Goal: Task Accomplishment & Management: Complete application form

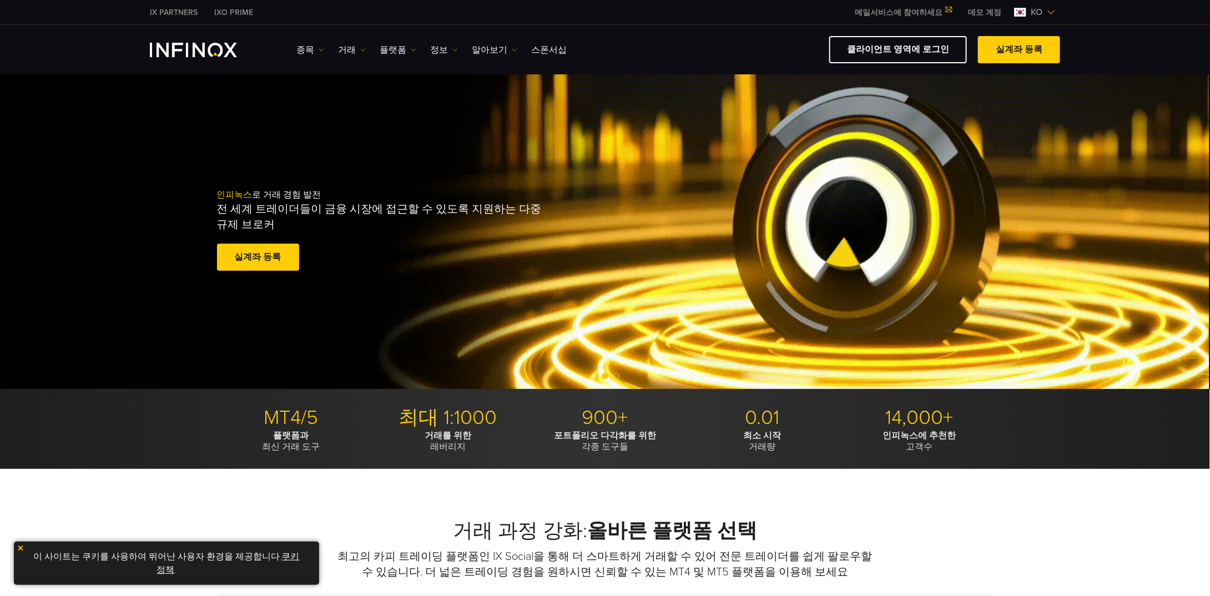
click at [664, 86] on div "인피녹스 로 거래 경험 발전 전 세계 트레이더들이 금융 시장에 접근할 수 있도록 지원하는 다중 규제 브로커 실계좌 등록 훌륭해요. - 515개…" at bounding box center [605, 231] width 1210 height 315
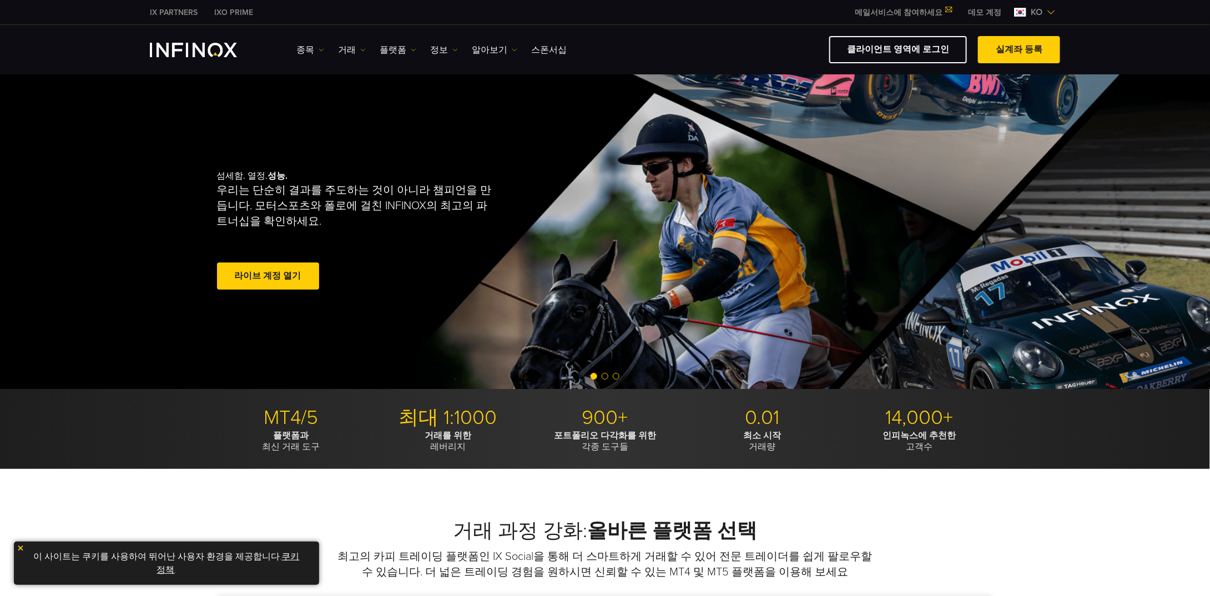
click at [292, 278] on link "라이브 계정 열기" at bounding box center [268, 276] width 102 height 27
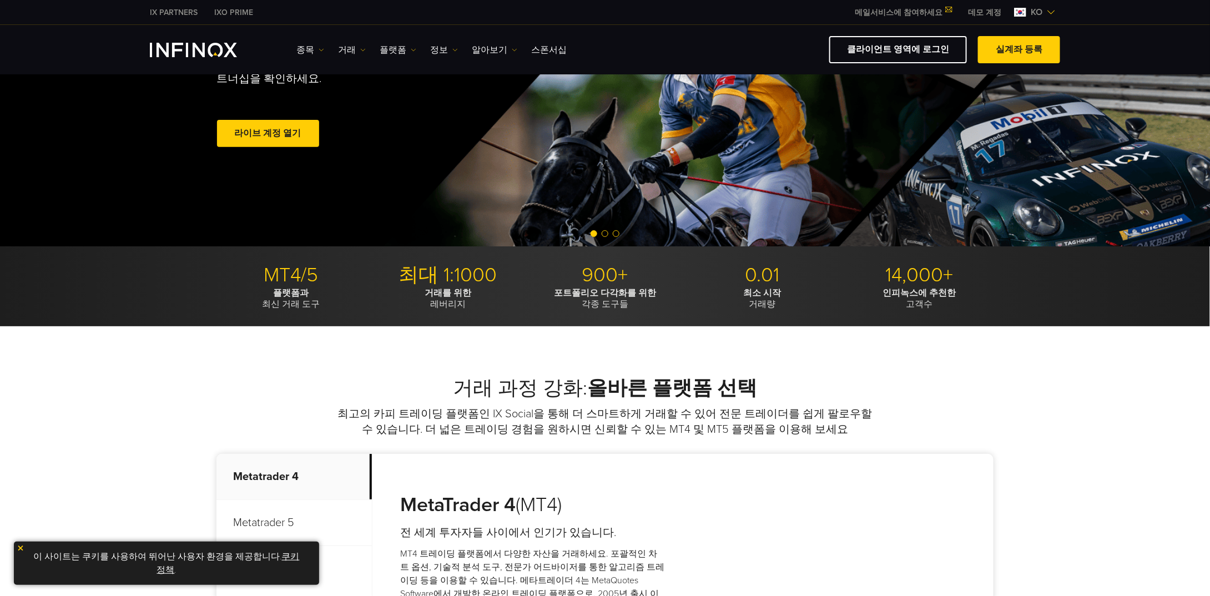
scroll to position [222, 0]
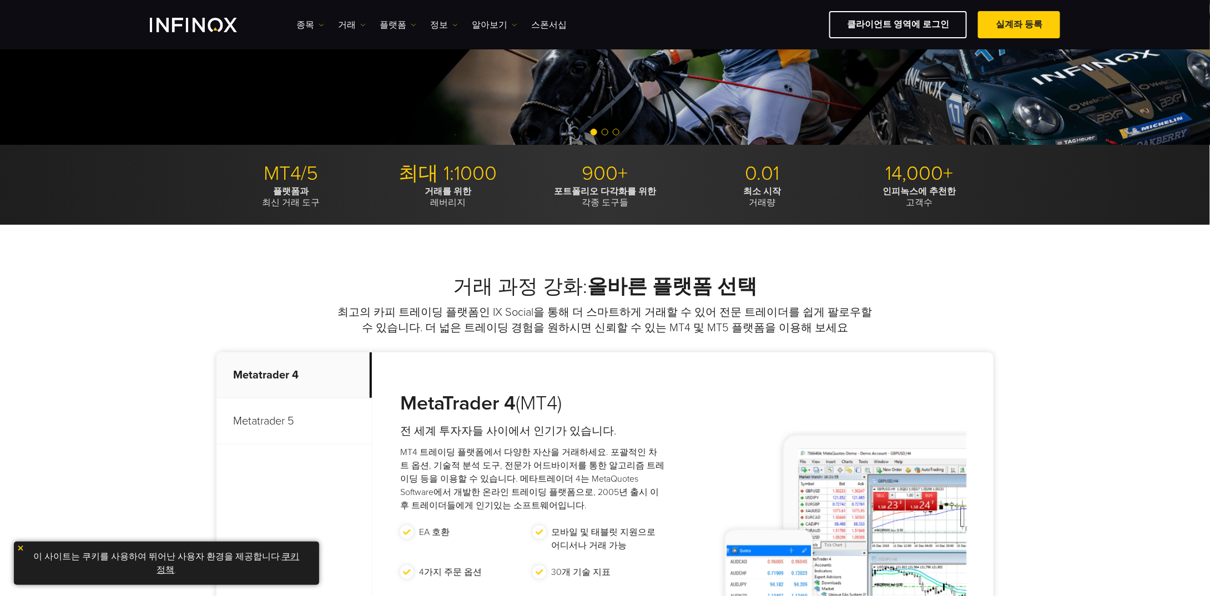
click at [285, 556] on link "쿠키 정책" at bounding box center [228, 563] width 143 height 24
click at [21, 548] on img at bounding box center [21, 548] width 8 height 8
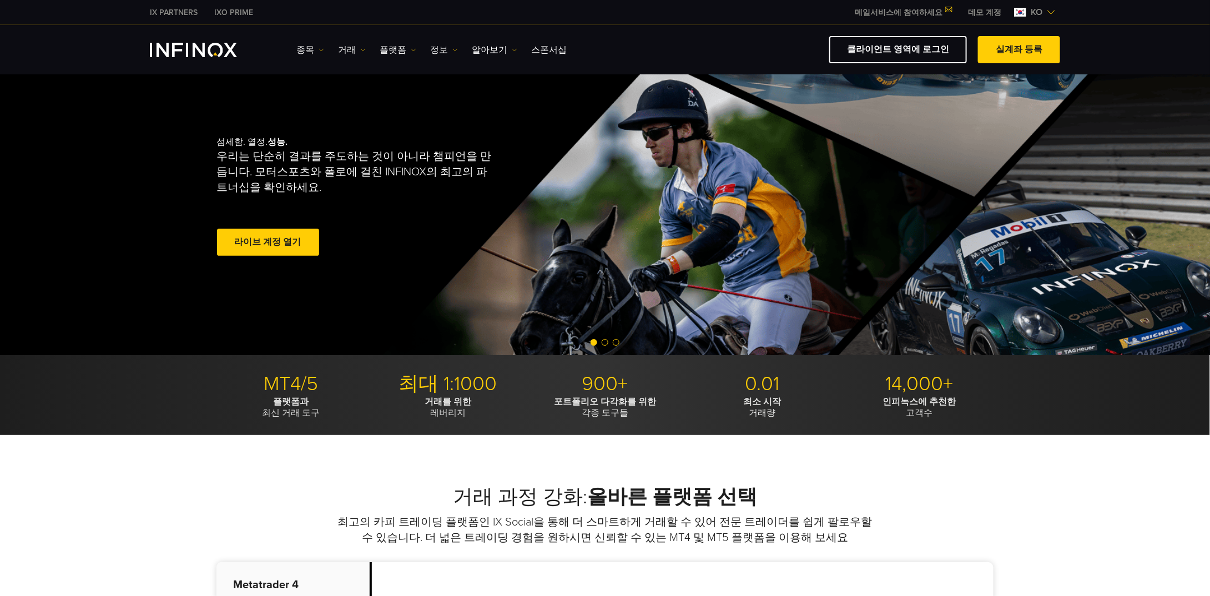
scroll to position [0, 0]
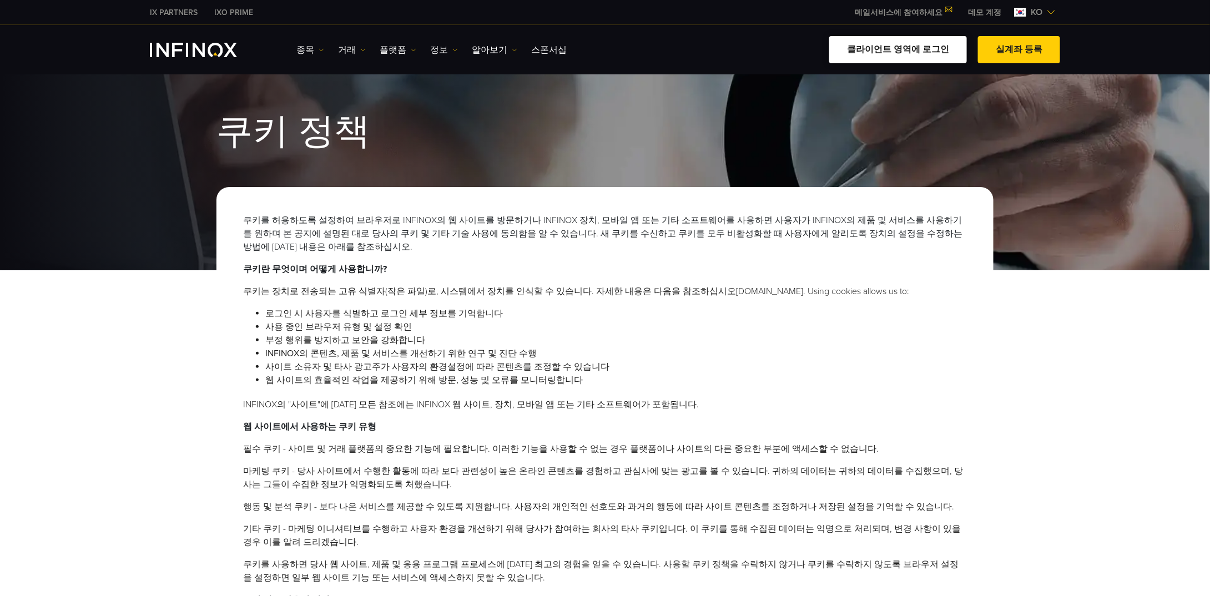
click at [914, 54] on link "클라이언트 영역에 로그인" at bounding box center [898, 49] width 138 height 27
